Goal: Task Accomplishment & Management: Use online tool/utility

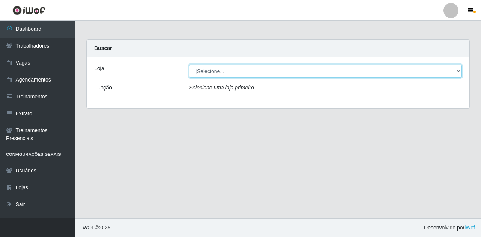
click at [459, 72] on select "[Selecione...] Super Show Jardins - [GEOGRAPHIC_DATA]" at bounding box center [325, 71] width 273 height 13
click at [458, 70] on select "[Selecione...] Super Show Jardins - [GEOGRAPHIC_DATA]" at bounding box center [325, 71] width 273 height 13
click at [456, 71] on select "[Selecione...] Super Show Jardins - [GEOGRAPHIC_DATA]" at bounding box center [325, 71] width 273 height 13
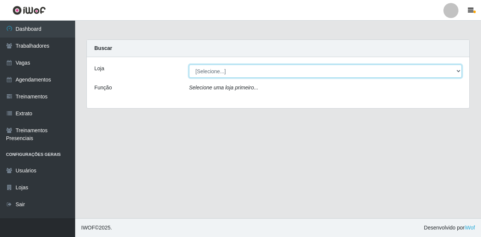
select select "263"
click at [189, 65] on select "[Selecione...] Super Show Jardins - [GEOGRAPHIC_DATA]" at bounding box center [325, 71] width 273 height 13
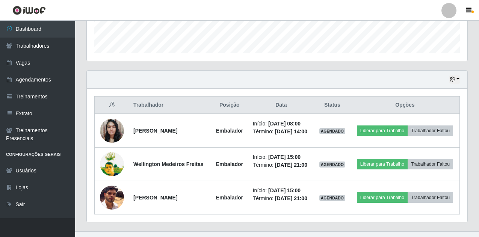
scroll to position [225, 0]
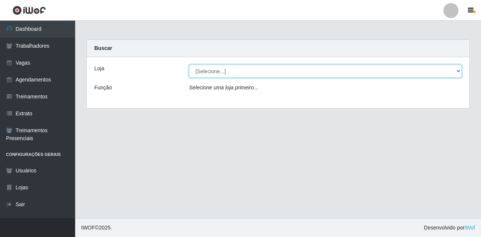
click at [229, 77] on select "[Selecione...] Super Show Jardins - [GEOGRAPHIC_DATA]" at bounding box center [325, 71] width 273 height 13
select select "263"
click at [189, 65] on select "[Selecione...] Super Show Jardins - [GEOGRAPHIC_DATA]" at bounding box center [325, 71] width 273 height 13
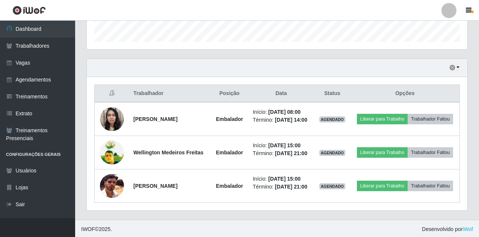
scroll to position [228, 0]
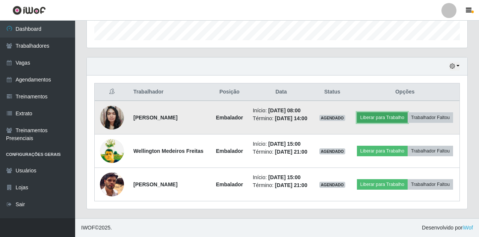
click at [389, 116] on button "Liberar para Trabalho" at bounding box center [382, 117] width 51 height 11
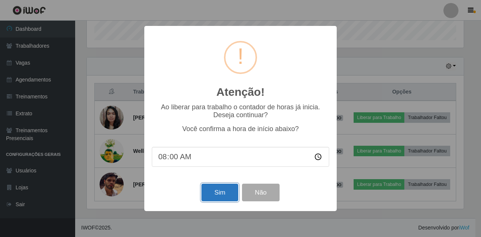
click at [216, 197] on button "Sim" at bounding box center [219, 193] width 36 height 18
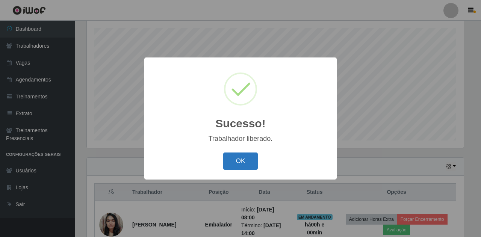
click at [241, 156] on button "OK" at bounding box center [240, 161] width 35 height 18
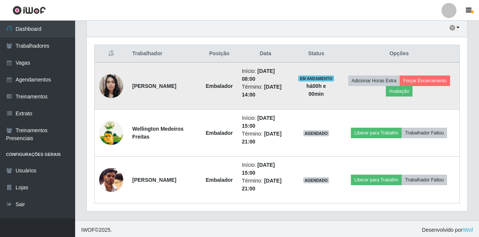
scroll to position [269, 0]
